Goal: Information Seeking & Learning: Learn about a topic

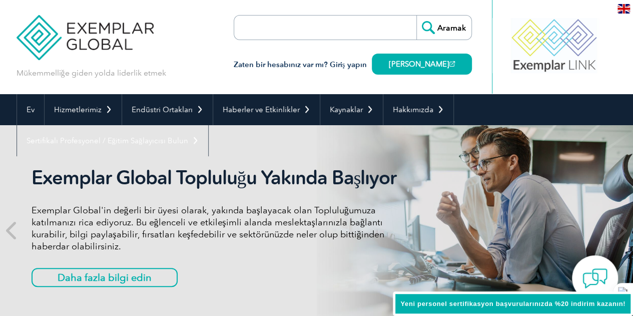
click at [270, 144] on nav "Ev Hizmetlerimiz Sertifika Almak Bireysel Sertifikalar Mühendis ve Teknisyen Se…" at bounding box center [317, 125] width 600 height 62
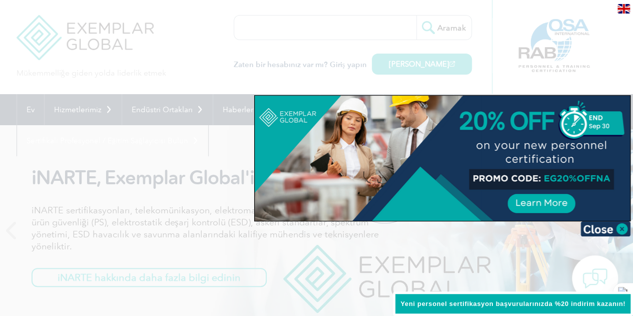
click at [10, 229] on div at bounding box center [316, 158] width 633 height 316
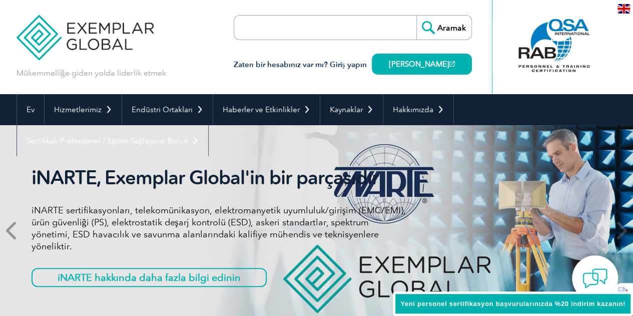
click at [11, 230] on icon at bounding box center [12, 230] width 13 height 0
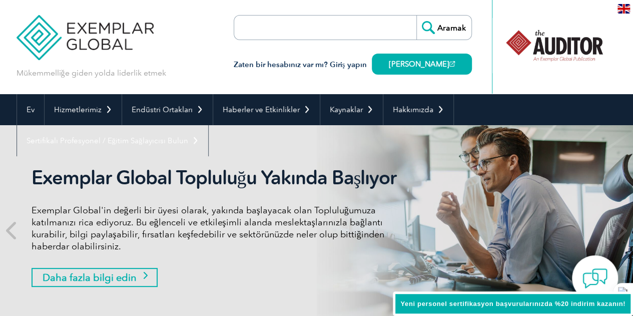
click at [88, 273] on font "Daha fazla bilgi edin" at bounding box center [90, 277] width 94 height 12
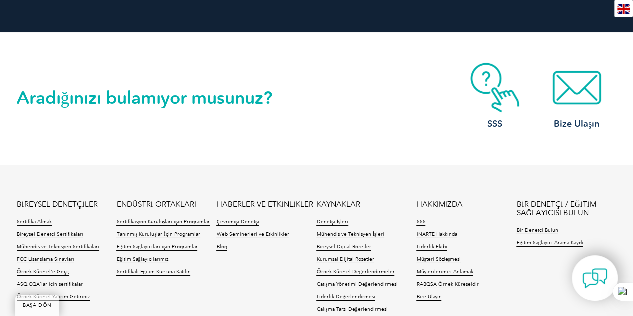
scroll to position [1601, 0]
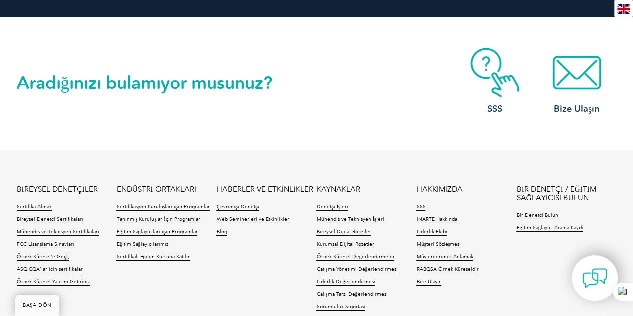
click at [43, 186] on font "BİREYSEL DENETÇİLER" at bounding box center [57, 189] width 81 height 9
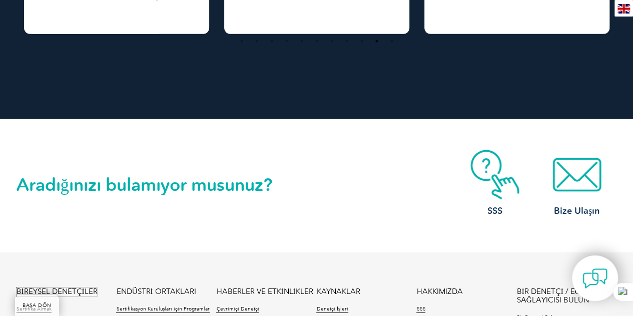
scroll to position [1651, 0]
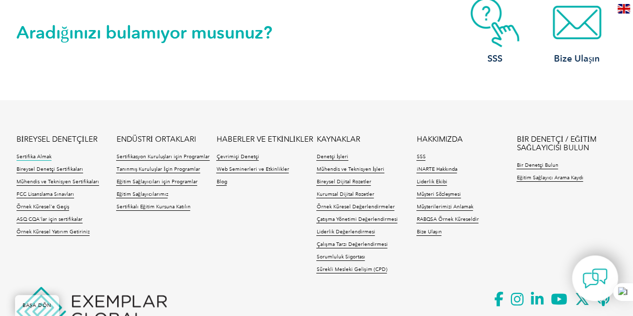
click at [33, 158] on font "Sertifika Almak" at bounding box center [34, 157] width 35 height 6
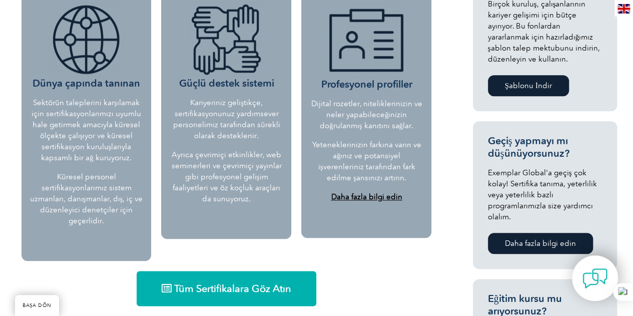
scroll to position [500, 0]
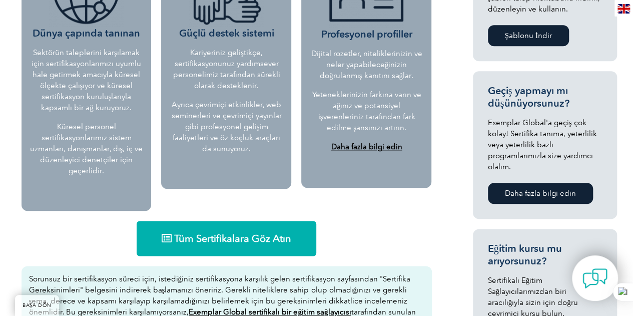
click at [547, 191] on font "Daha fazla bilgi edin" at bounding box center [540, 193] width 71 height 9
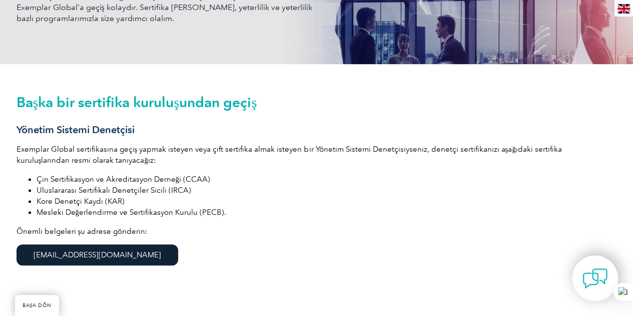
scroll to position [250, 0]
